Goal: Find specific page/section: Find specific page/section

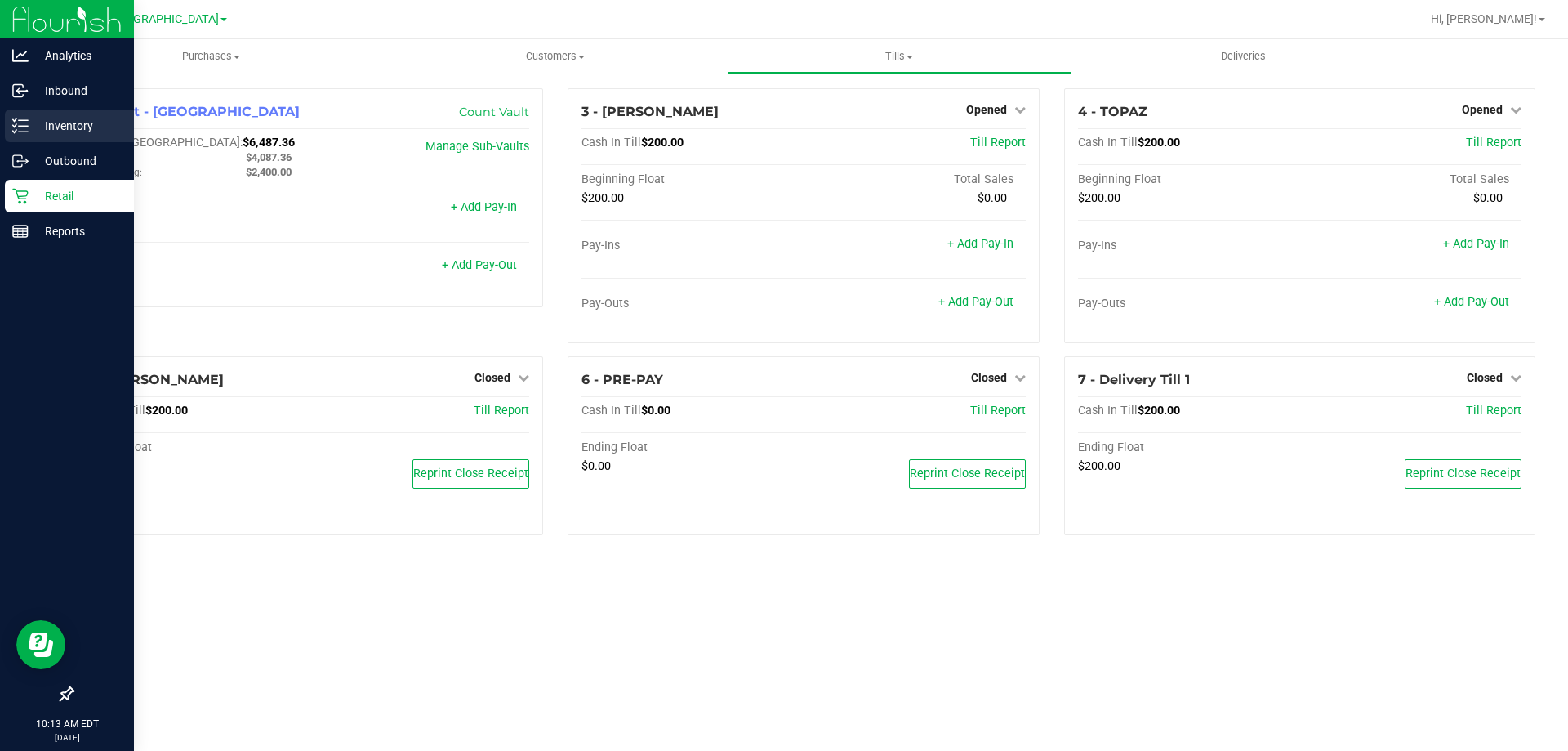
click at [52, 122] on p "Inventory" at bounding box center [77, 125] width 98 height 20
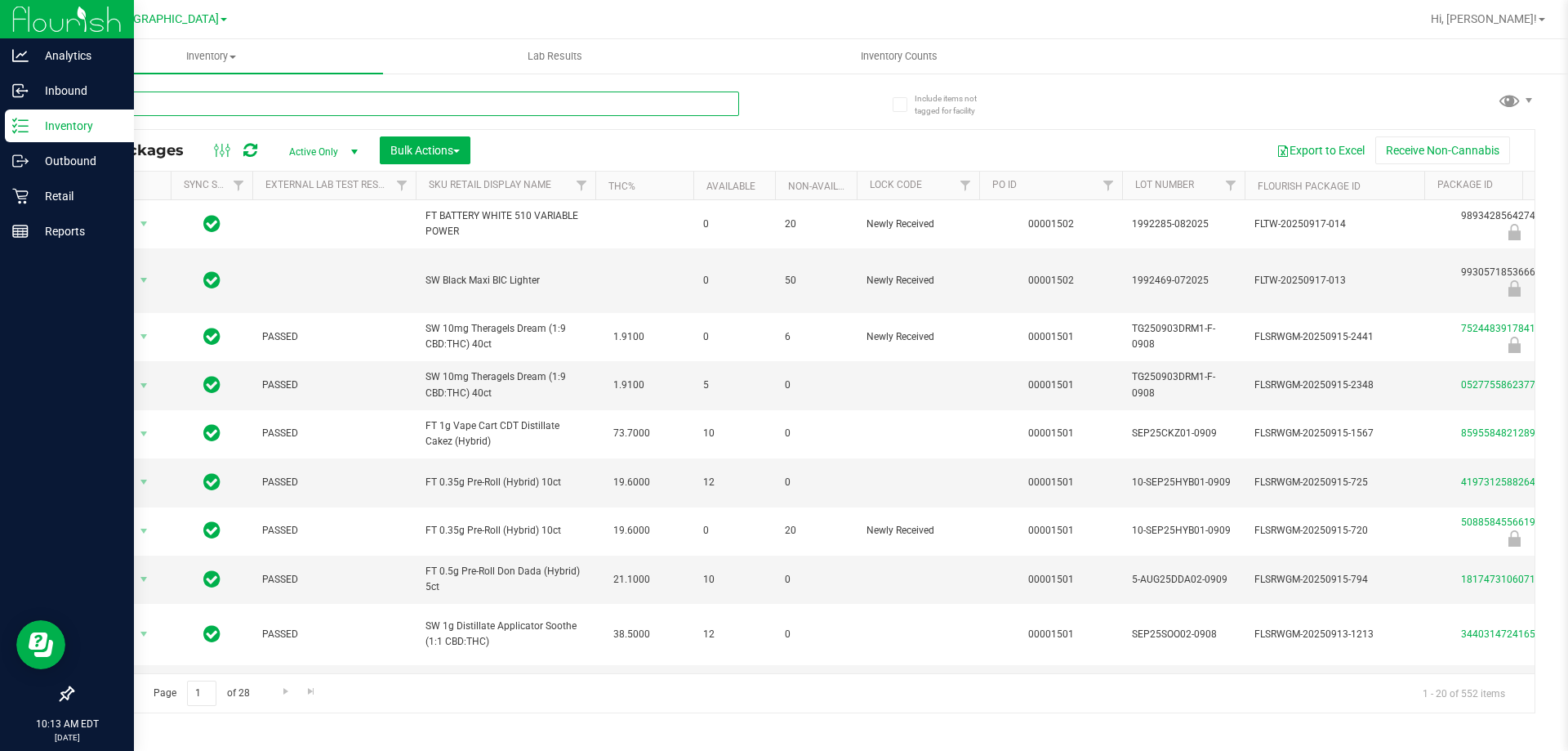
click at [276, 102] on input "text" at bounding box center [406, 104] width 668 height 25
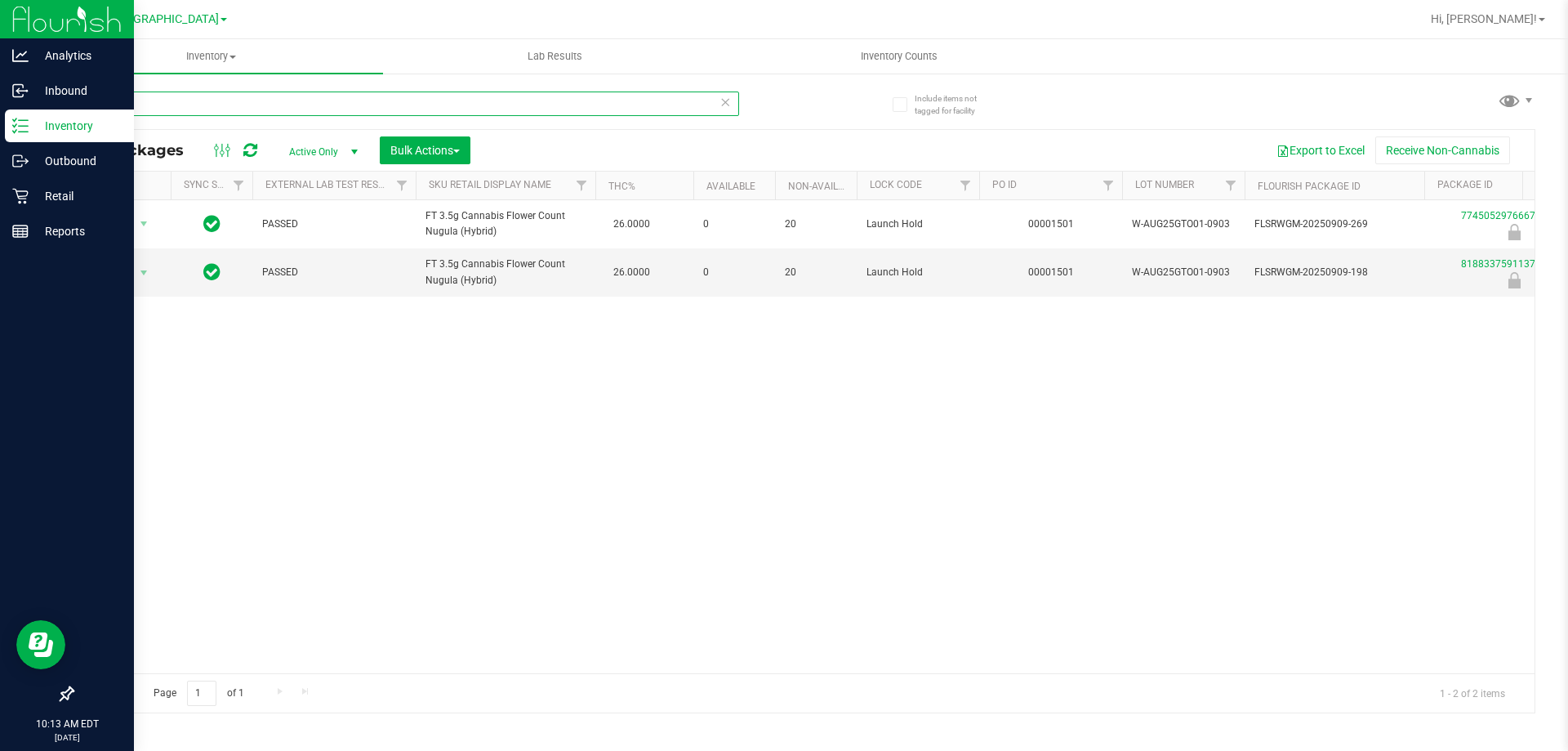
type input "gto"
click at [435, 552] on div "Action Action Edit attributes Global inventory Locate package Package audit log…" at bounding box center [803, 436] width 1462 height 473
click at [34, 179] on div "Retail" at bounding box center [70, 196] width 129 height 32
